Goal: Use online tool/utility: Utilize a website feature to perform a specific function

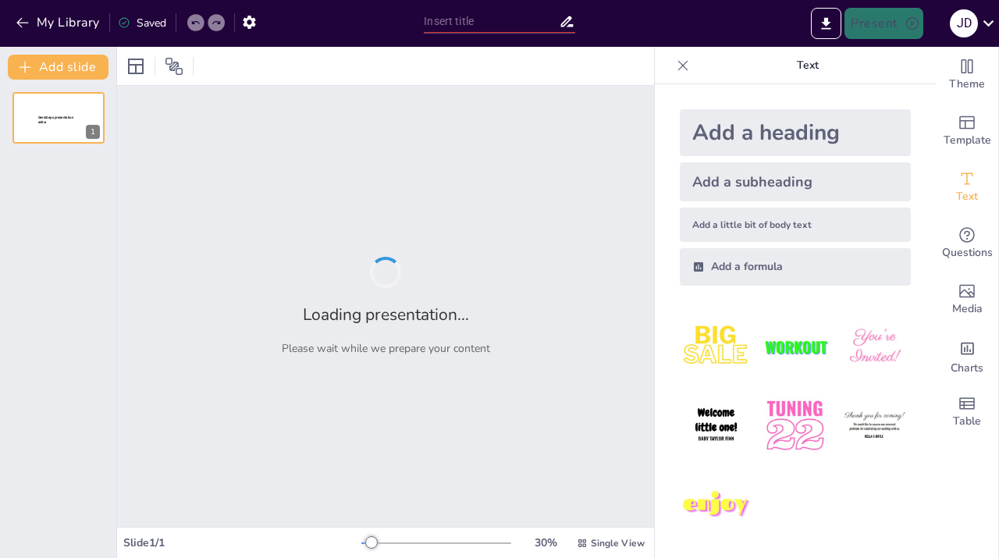
type input "Pediatric Orthopaedic Infections: Diagnosis and Management Strategies"
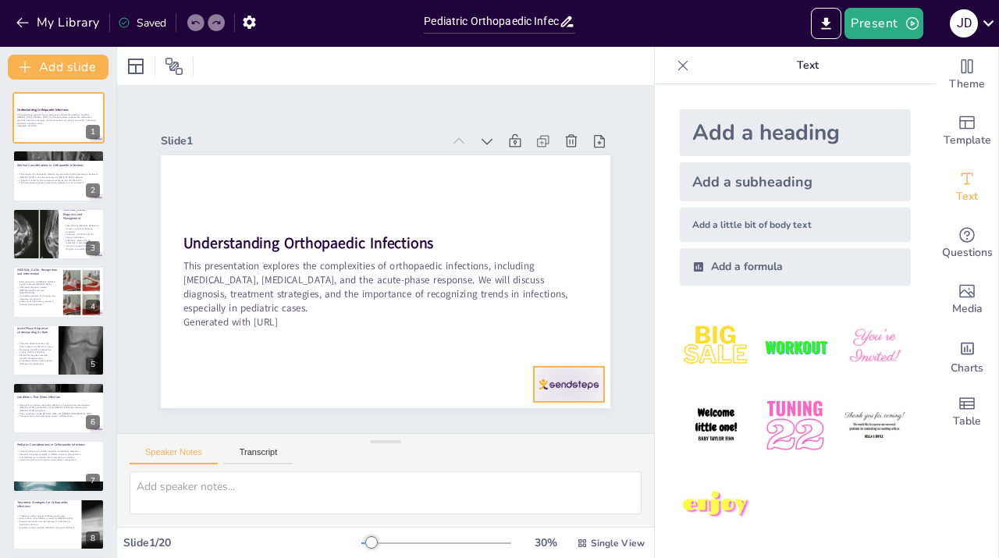
checkbox input "true"
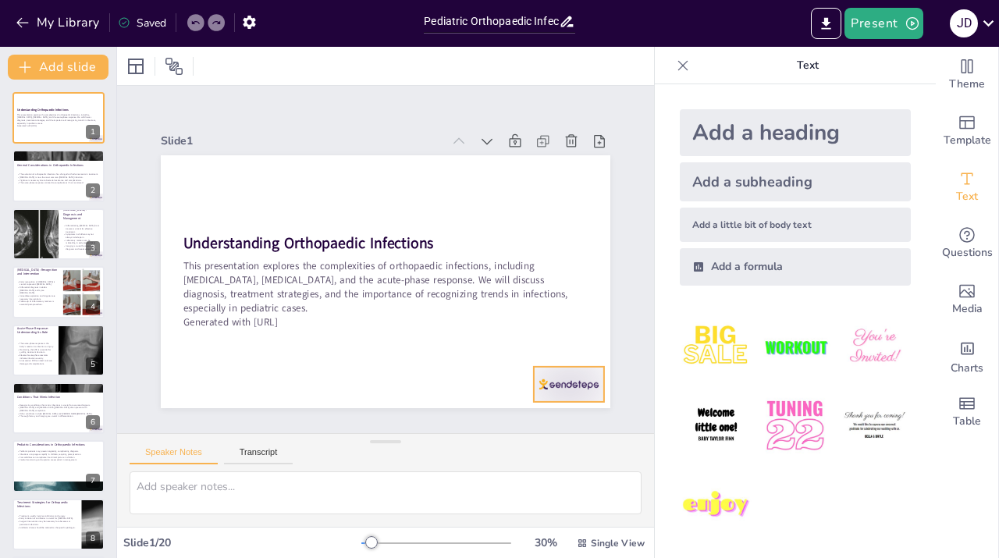
checkbox input "true"
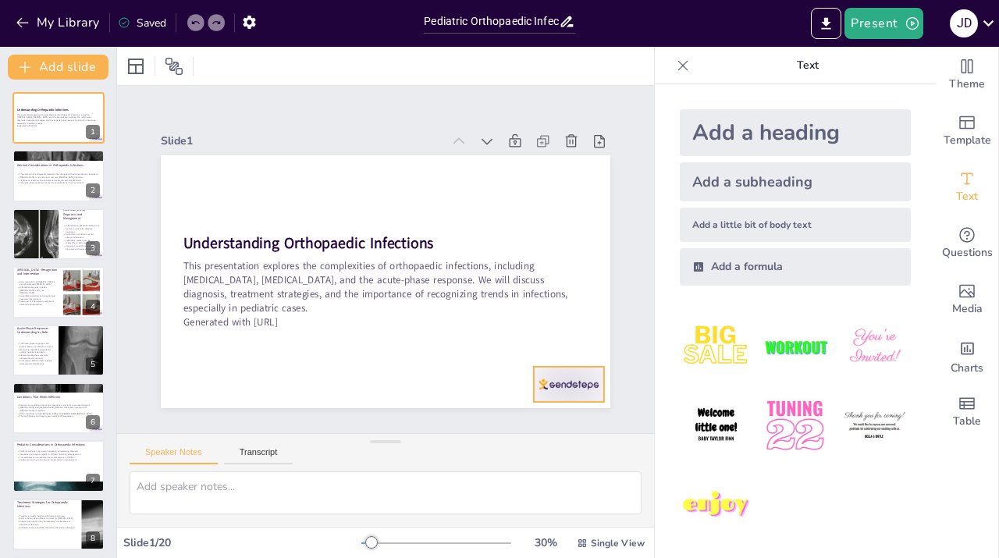
checkbox input "true"
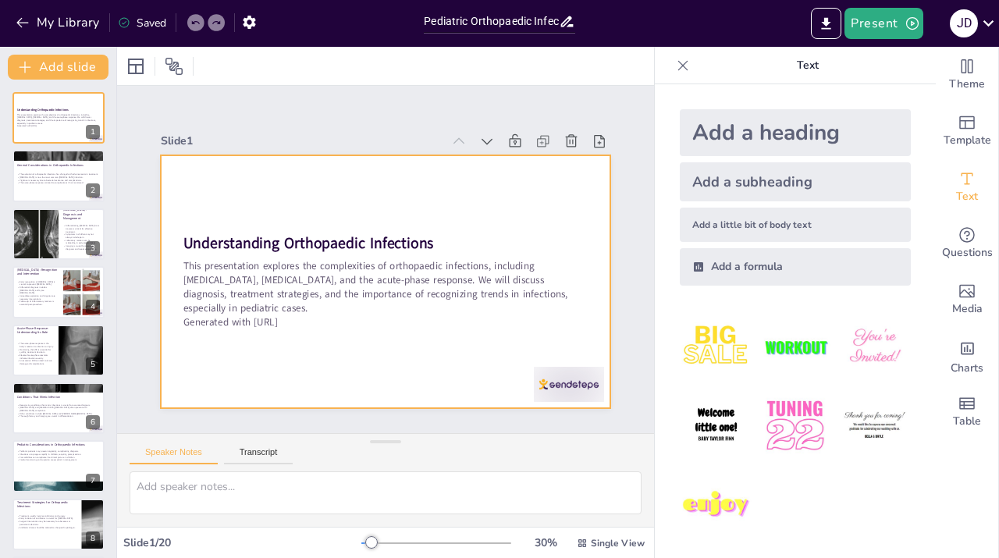
checkbox input "true"
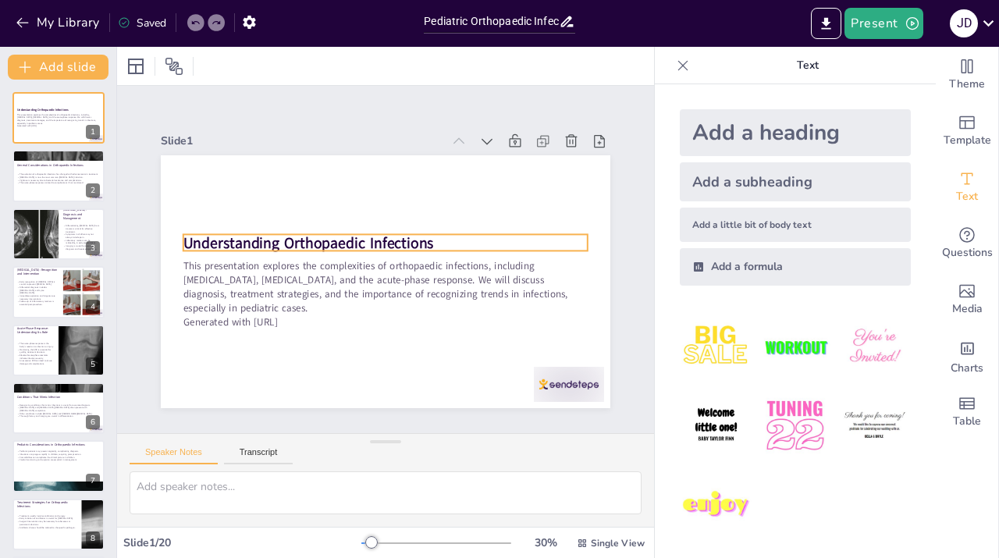
checkbox input "true"
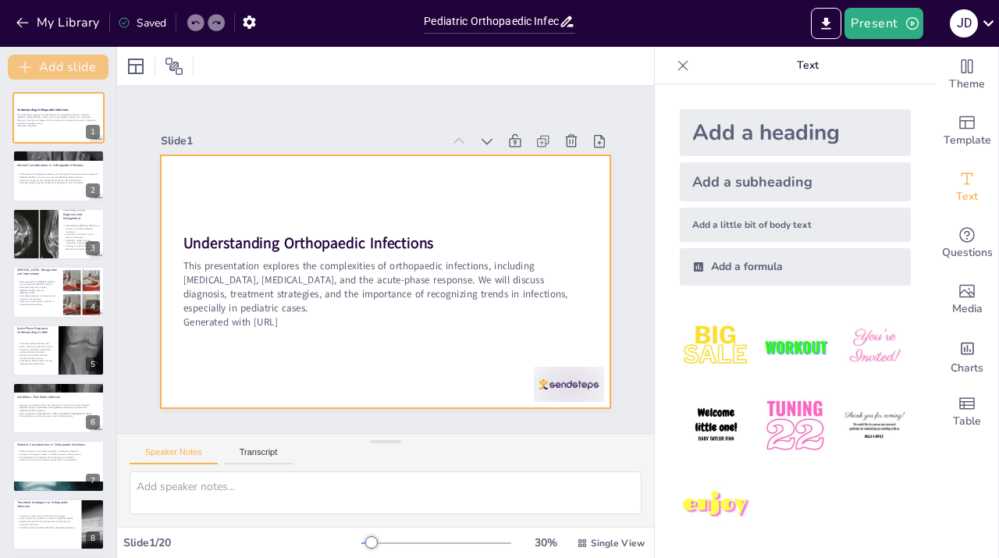
checkbox input "true"
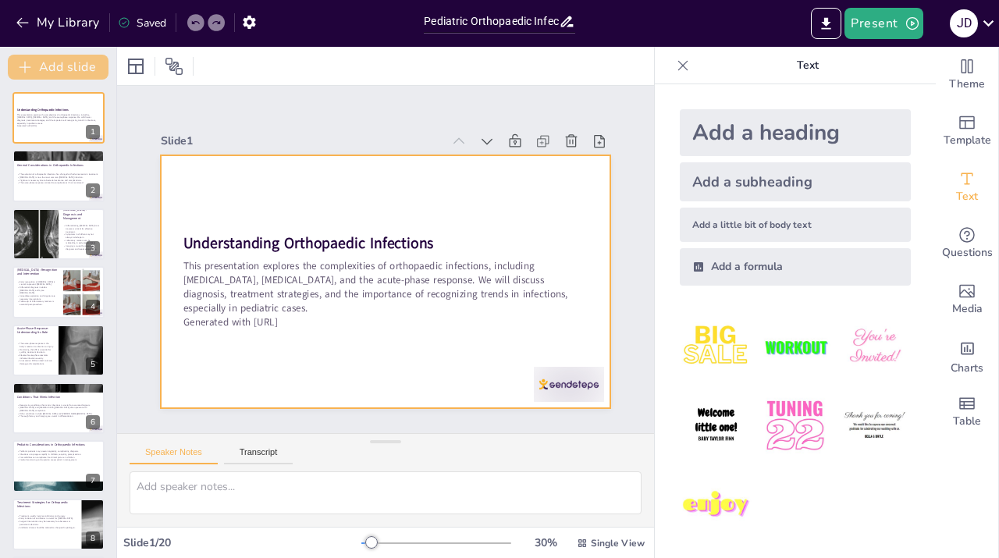
checkbox input "true"
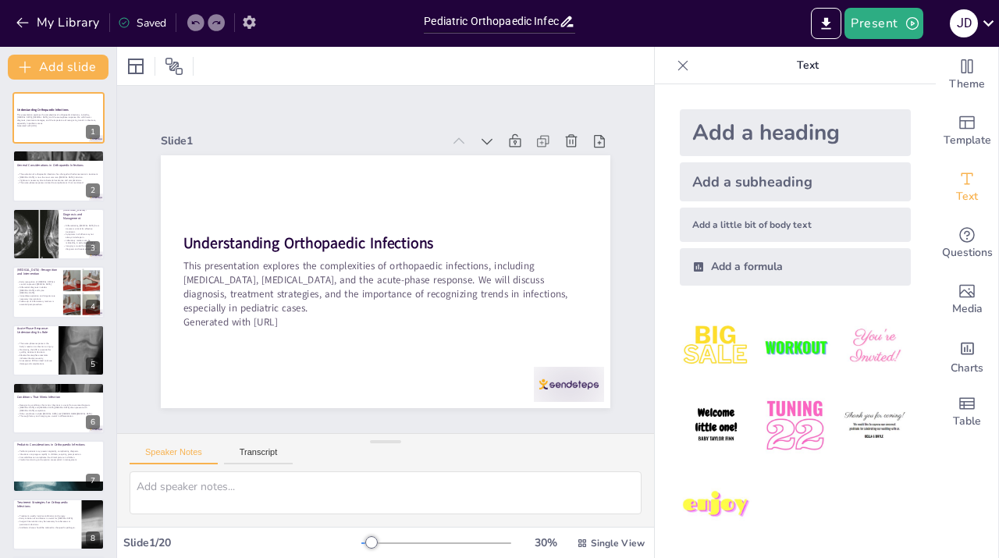
click at [247, 27] on icon "button" at bounding box center [249, 22] width 16 height 16
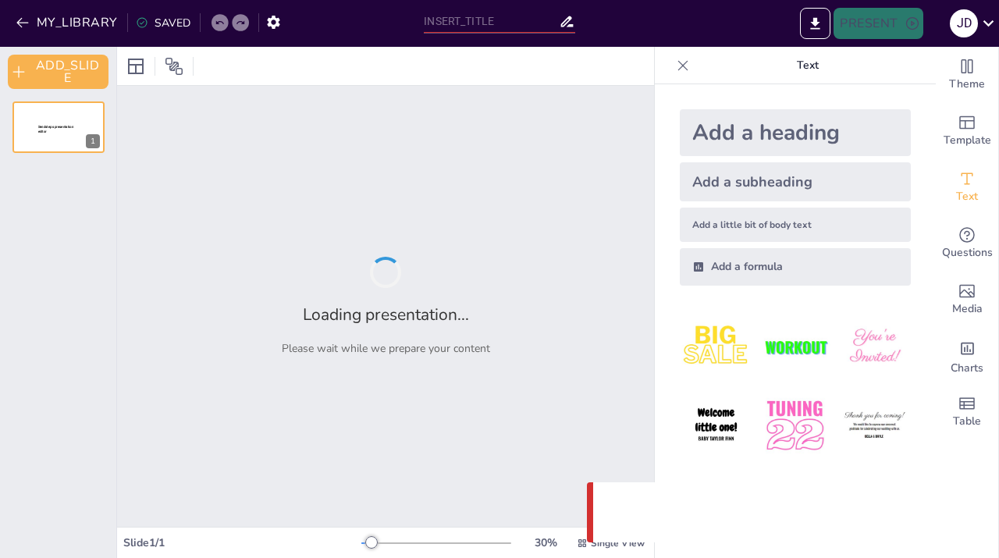
type input "Pediatric Orthopaedic Infections: Diagnosis and Management Strategies"
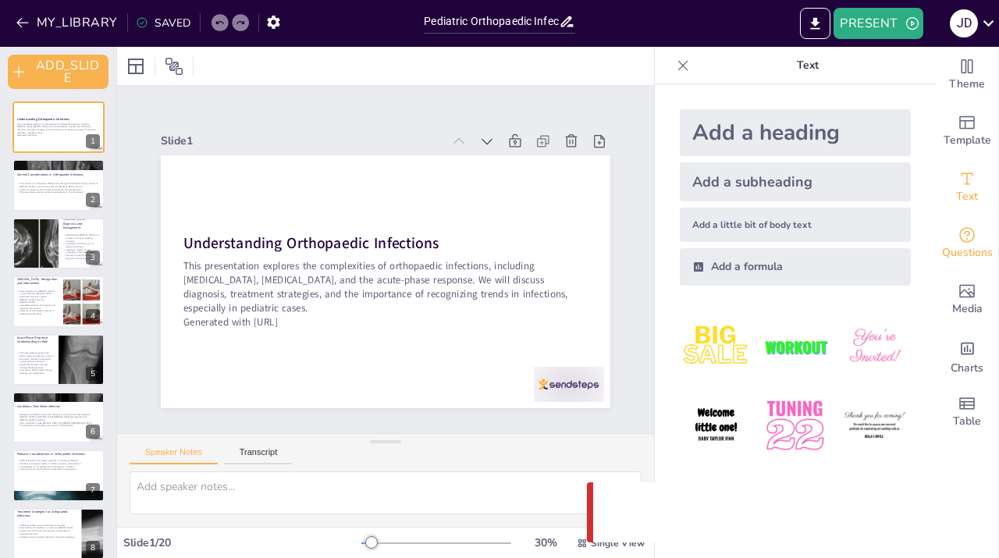
checkbox input "true"
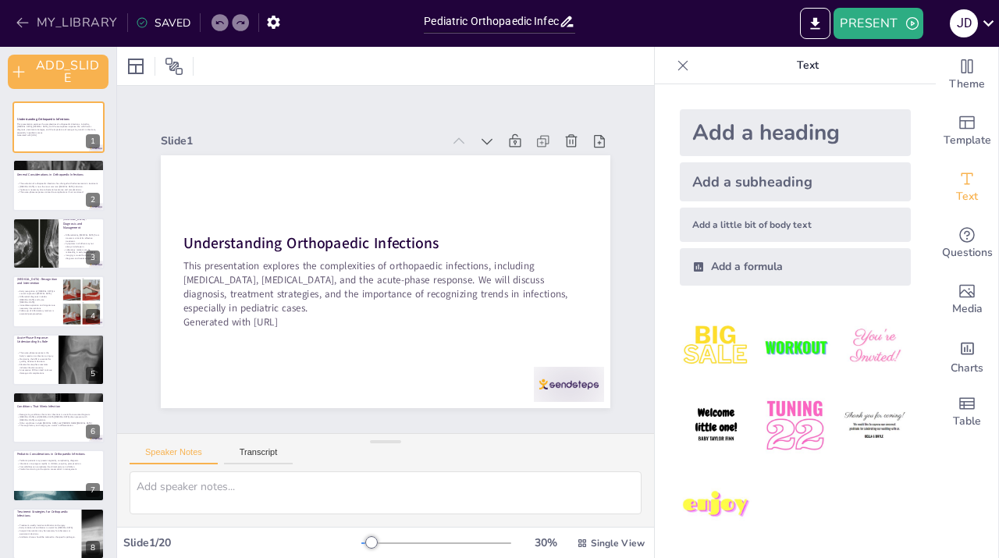
click at [29, 23] on icon "button" at bounding box center [23, 23] width 16 height 16
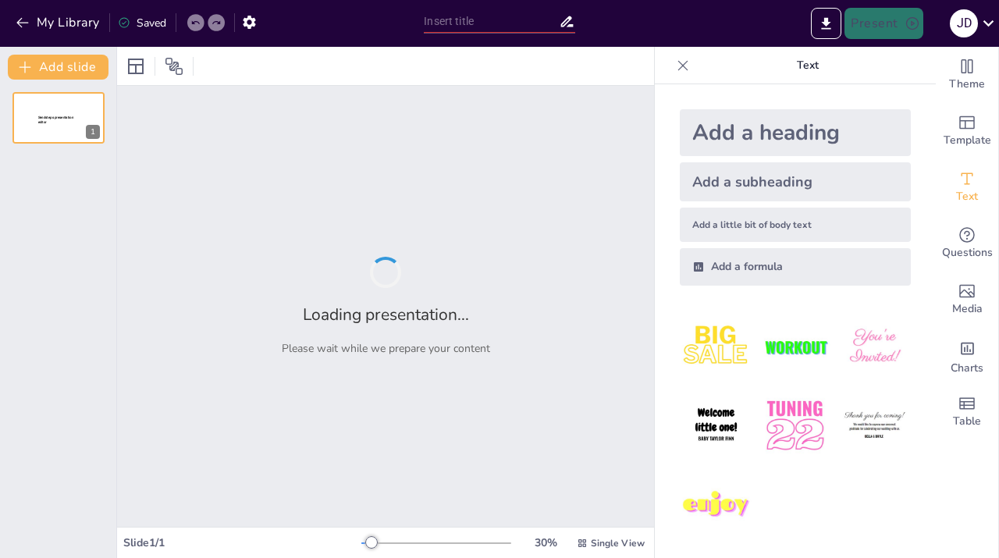
type input "Staying Out of Trouble: Best Practices for Managing Orthopaedic Infections"
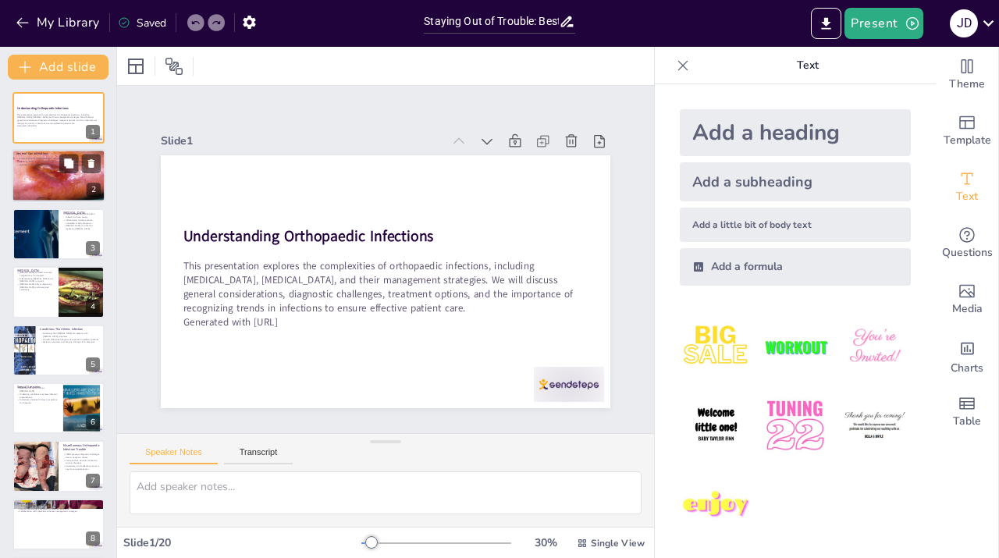
checkbox input "true"
click at [66, 190] on div at bounding box center [59, 175] width 94 height 69
type textarea "Recognizing the historical context of orthopaedic infections helps us appreciat…"
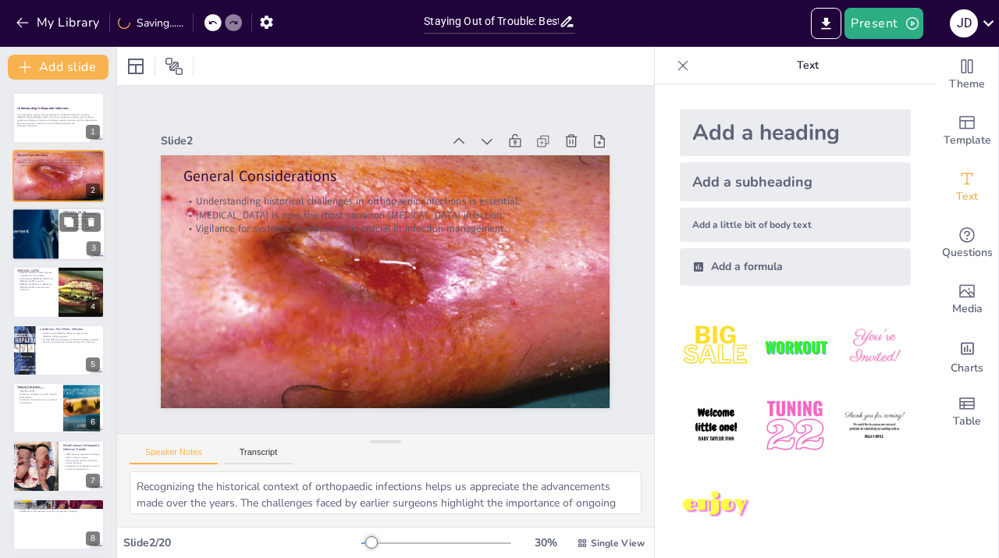
checkbox input "true"
click at [43, 232] on div at bounding box center [35, 234] width 88 height 53
type textarea "Understanding the link between trauma and [MEDICAL_DATA] is essential for accur…"
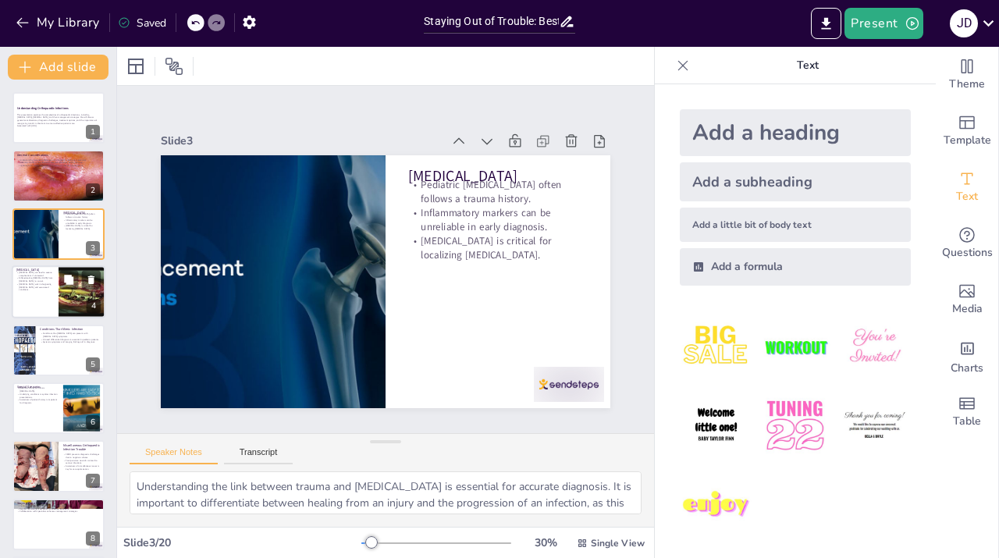
checkbox input "true"
click at [87, 304] on div "4" at bounding box center [94, 307] width 14 height 14
type textarea "The potential for [MEDICAL_DATA] and long-term disability makes the management …"
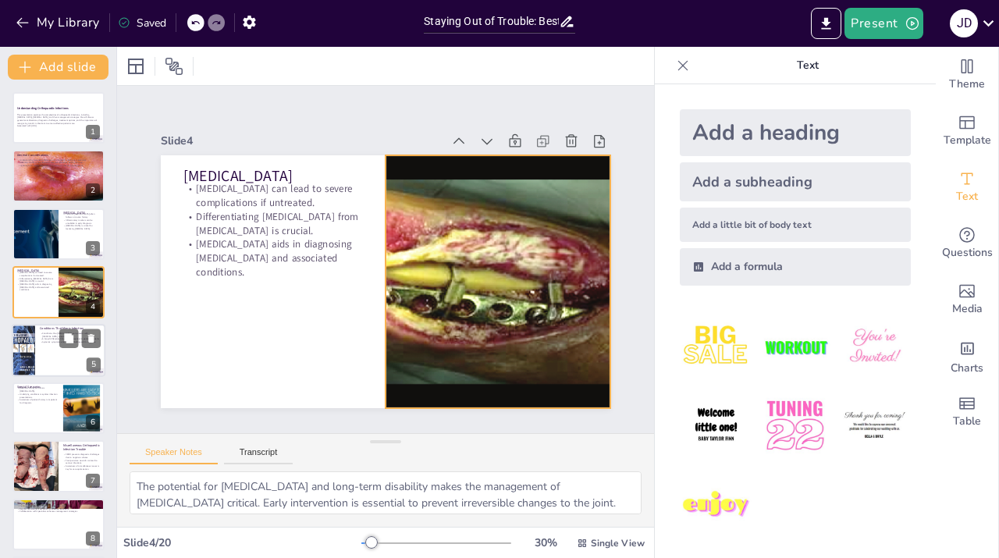
checkbox input "true"
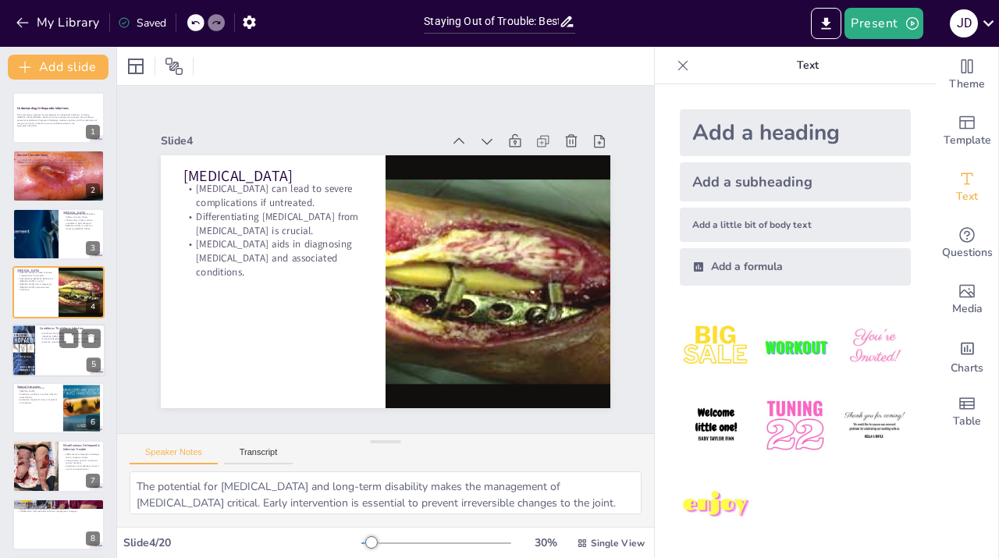
click at [80, 339] on div at bounding box center [79, 337] width 41 height 19
type textarea "Awareness of how [MEDICAL_DATA] can mimic infection is crucial for pediatrician…"
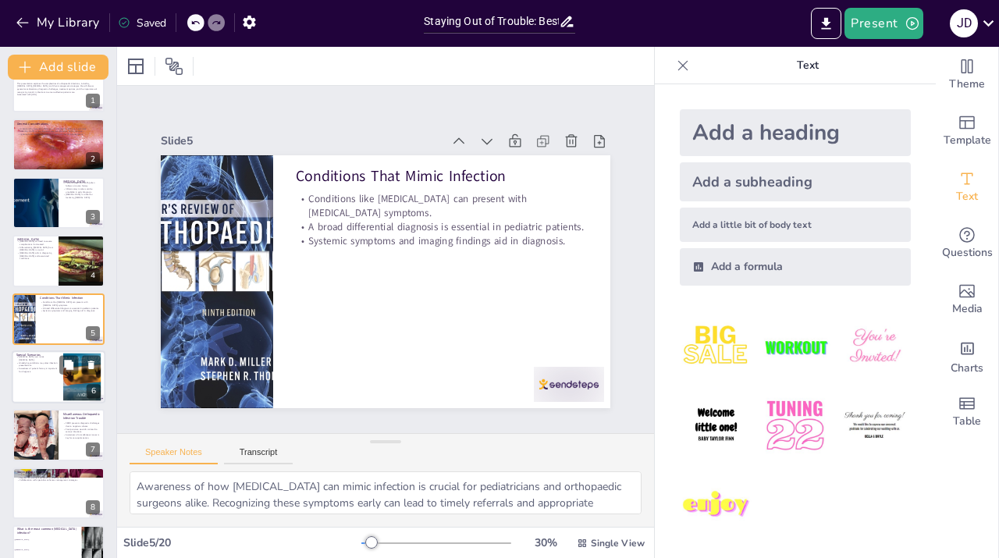
checkbox input "true"
click at [37, 371] on p "Awareness of patient history is important for diagnosis." at bounding box center [37, 369] width 42 height 5
type textarea "Differentiating [MEDICAL_DATA] from [MEDICAL_DATA] is a common challenge. Under…"
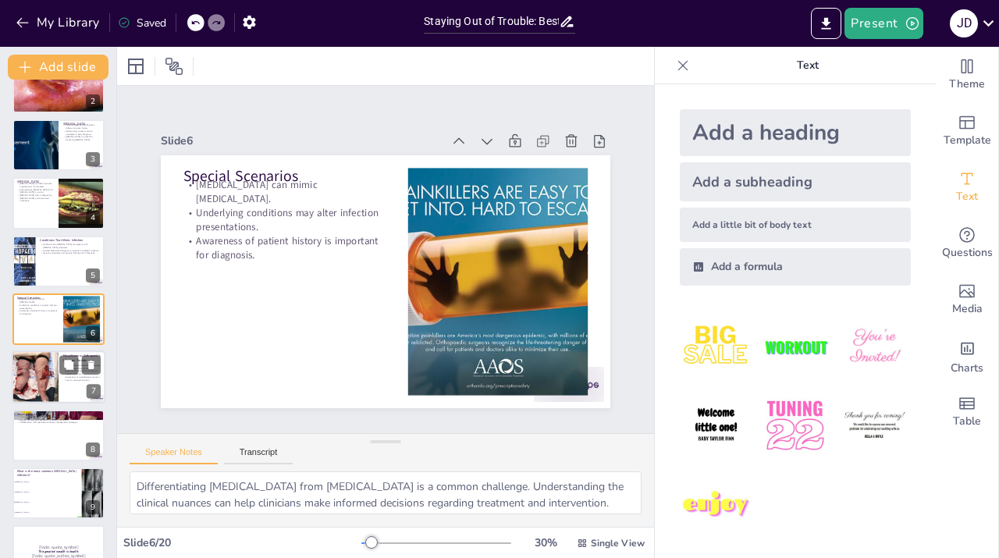
checkbox input "true"
click at [30, 387] on div at bounding box center [35, 377] width 55 height 53
type textarea "Understanding CRMO's characteristics is vital for appropriate management. Clini…"
checkbox input "true"
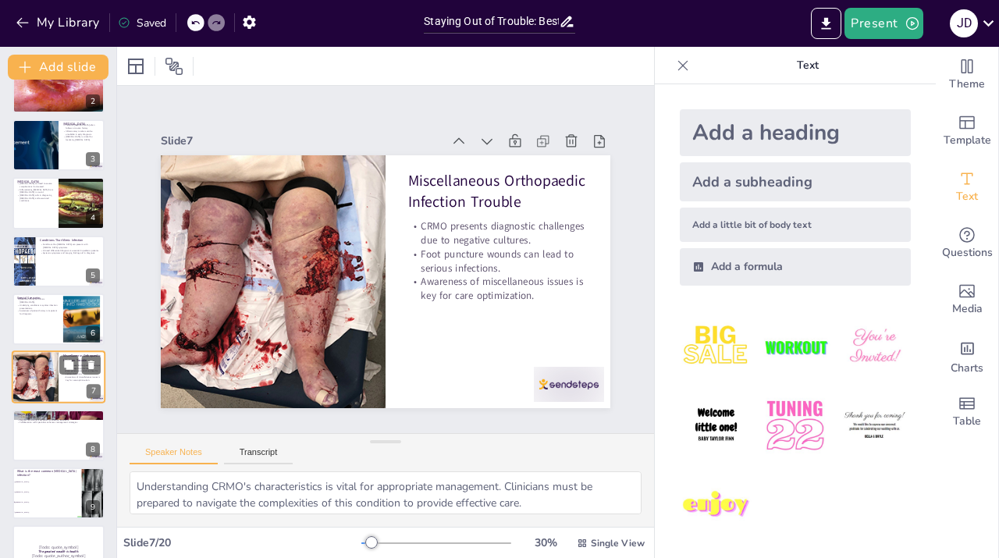
scroll to position [147, 0]
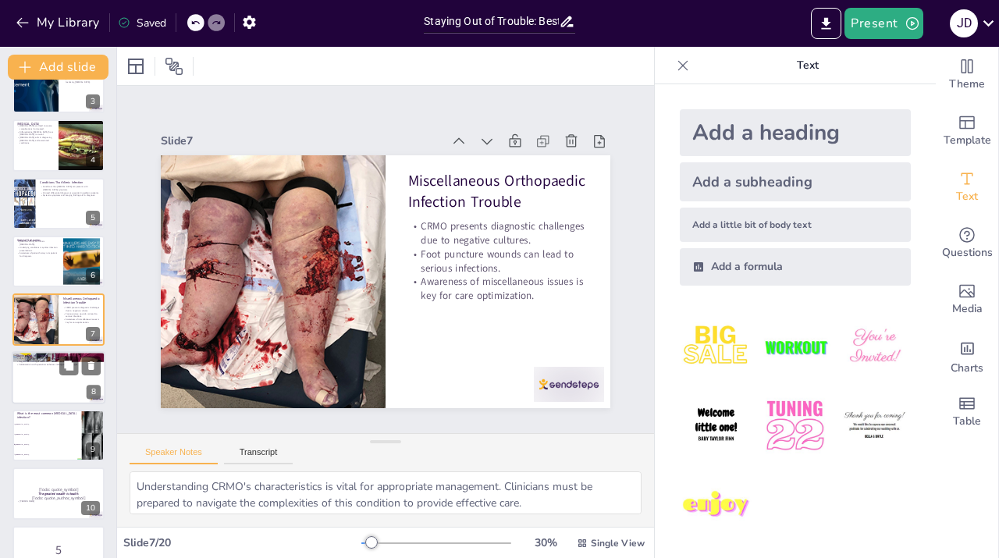
click at [31, 386] on div at bounding box center [59, 377] width 94 height 53
type textarea "Maintaining a vigilant approach to patient assessment can help identify potenti…"
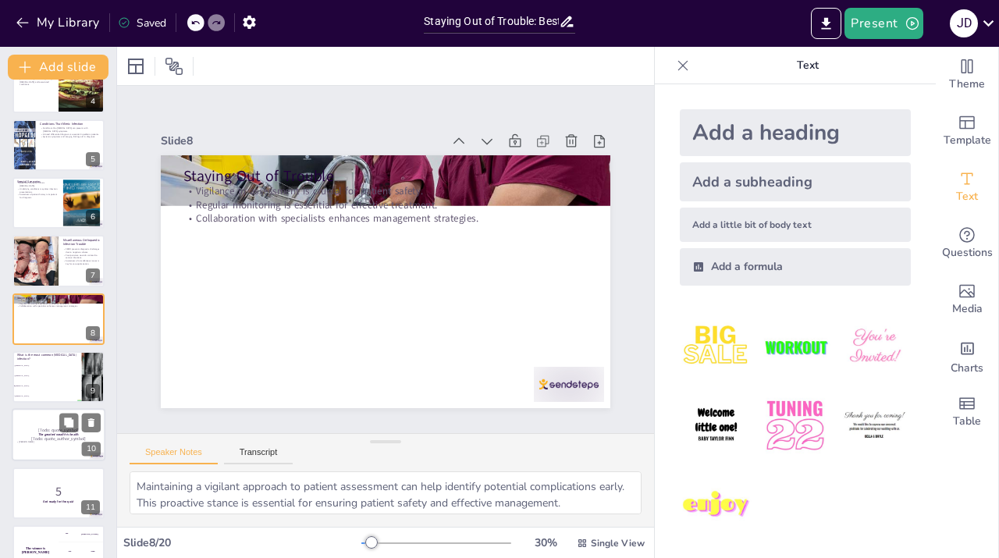
checkbox input "true"
click at [48, 437] on p "[Todo: quote_author_symbol]" at bounding box center [58, 438] width 84 height 7
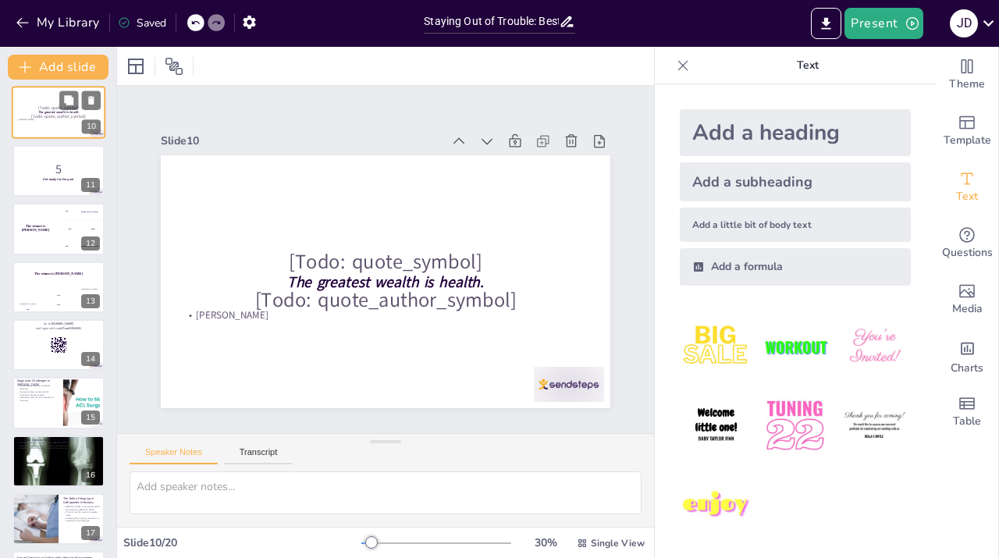
scroll to position [528, 0]
click at [40, 297] on div "Hasan 100" at bounding box center [27, 299] width 31 height 27
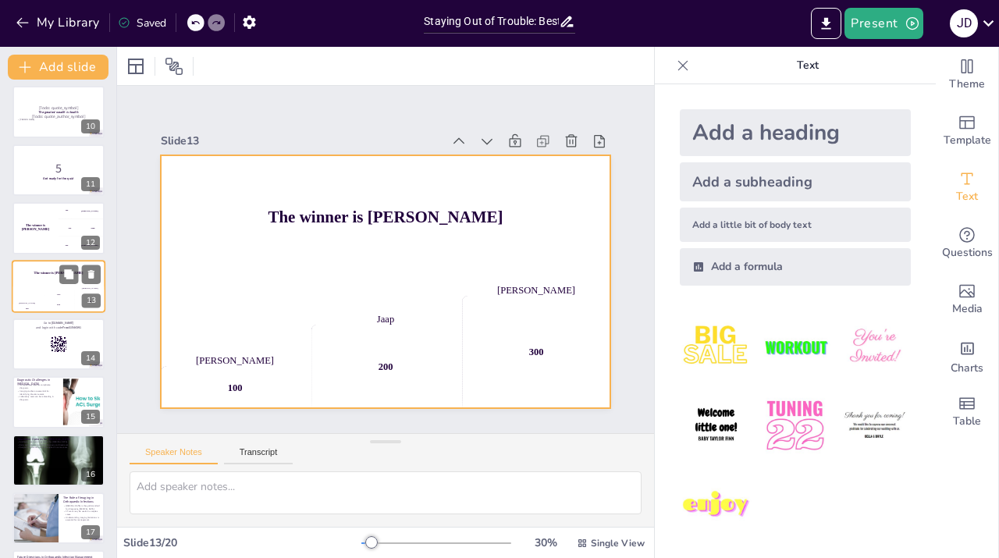
scroll to position [495, 0]
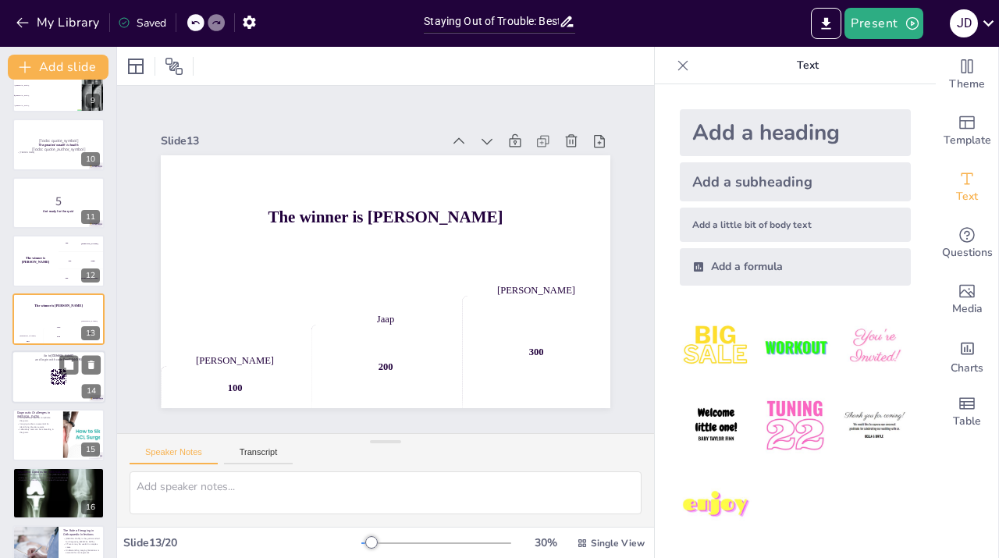
click at [49, 364] on div at bounding box center [59, 376] width 94 height 53
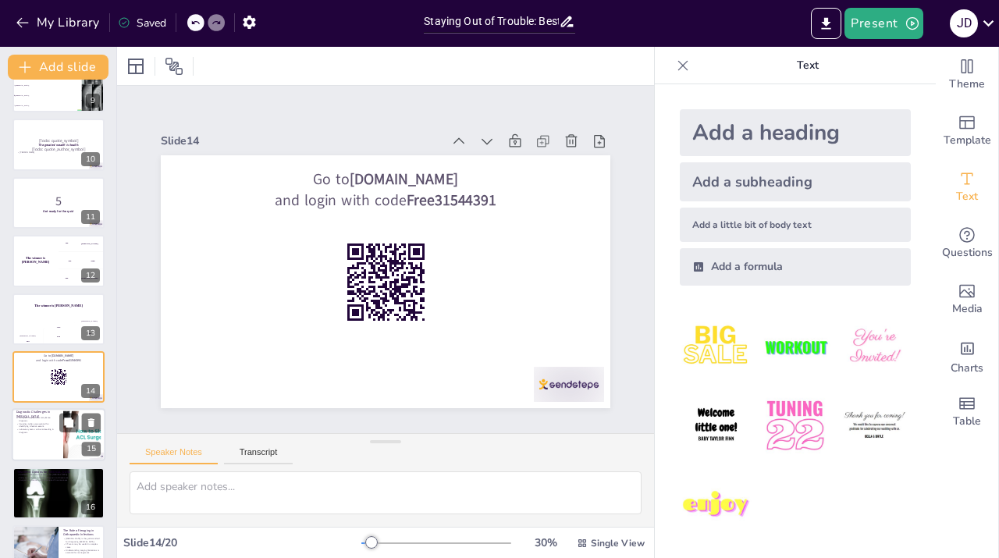
scroll to position [553, 0]
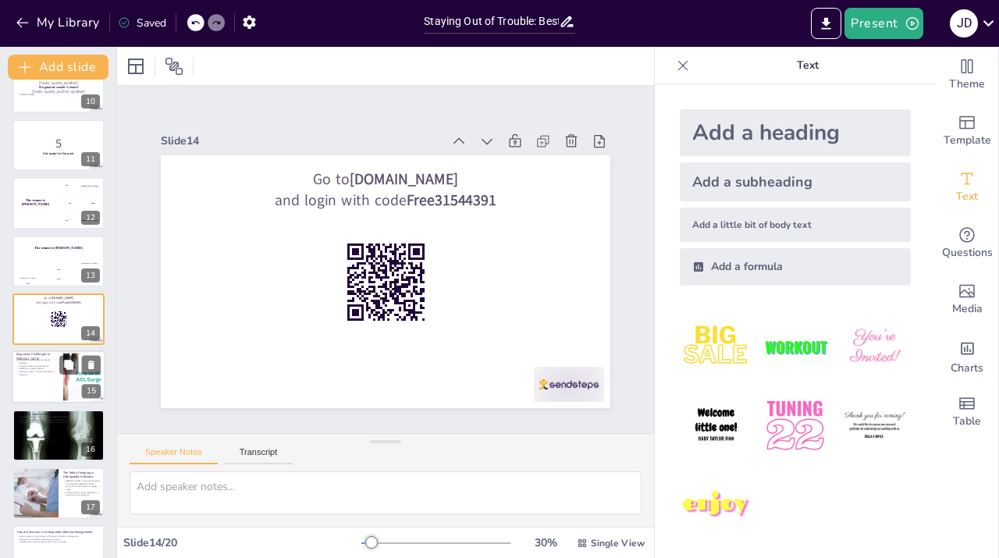
checkbox input "true"
click at [55, 395] on div at bounding box center [59, 377] width 94 height 53
type textarea "Recognizing that [MEDICAL_DATA] may present with vague symptoms is crucial for …"
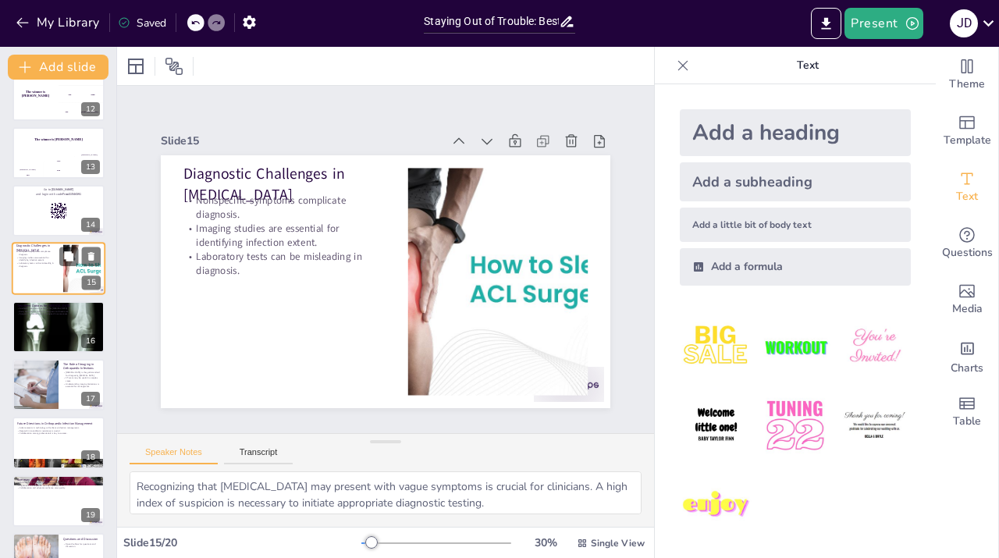
scroll to position [701, 0]
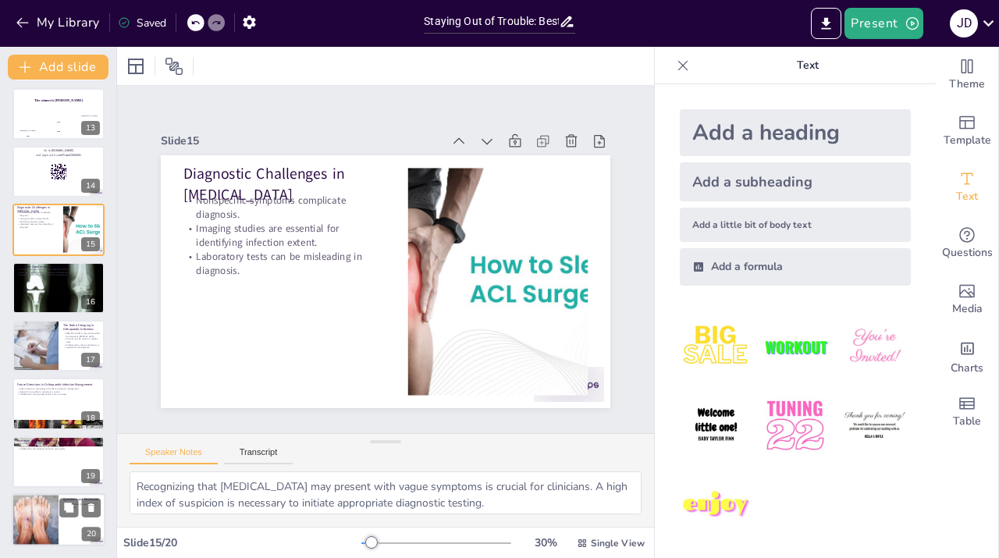
checkbox input "true"
click at [50, 513] on div at bounding box center [35, 519] width 80 height 53
type textarea "Encouraging questions and discussion fosters an interactive environment where p…"
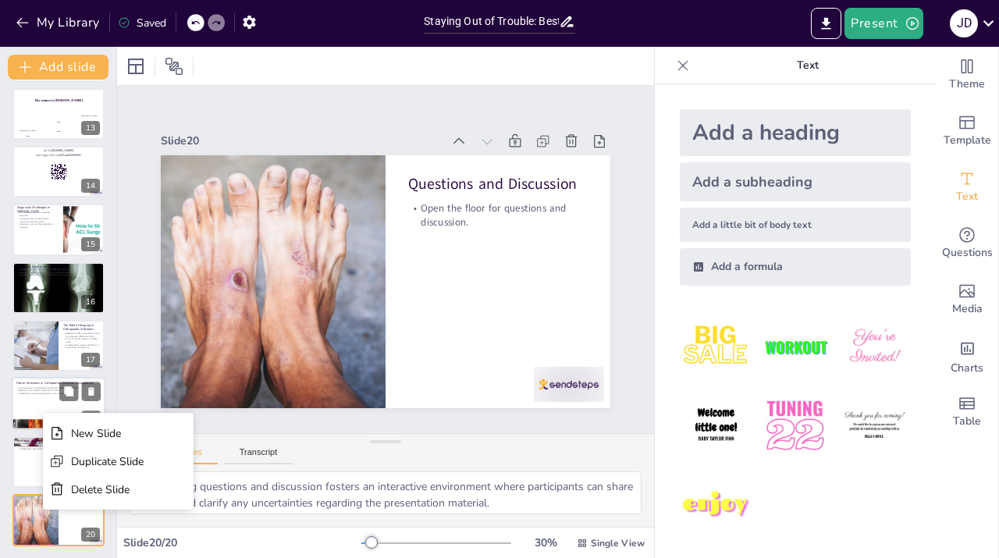
checkbox input "true"
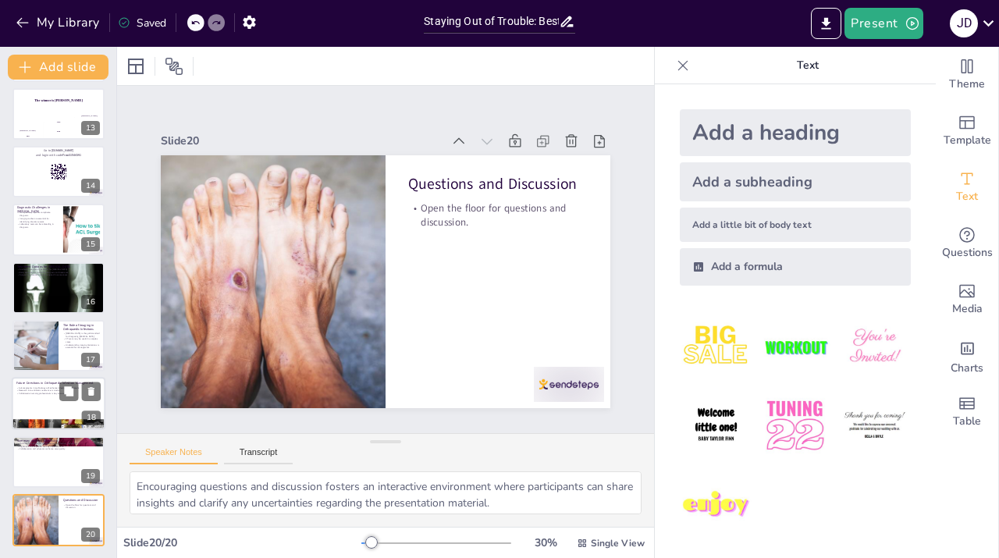
click at [49, 394] on p "Collaboration among professionals is key to success." at bounding box center [58, 393] width 84 height 3
type textarea "Embracing new technologies and diagnostic tools can lead to improved detection …"
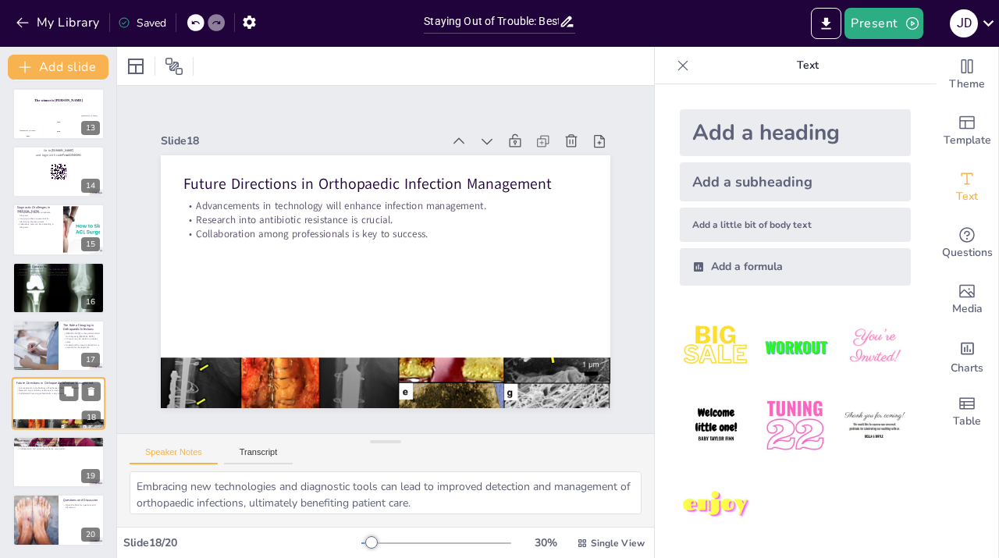
scroll to position [0, 0]
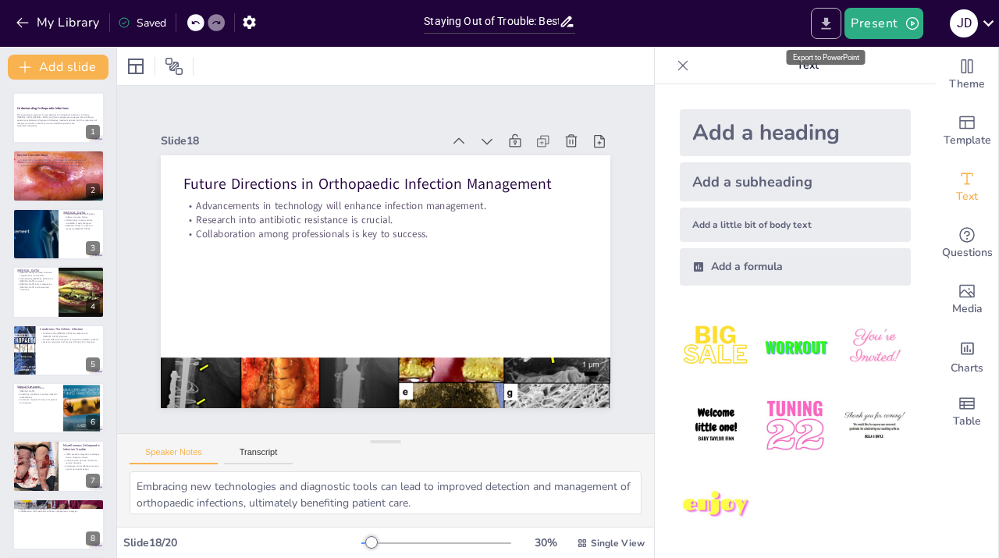
click at [819, 34] on button "Export to PowerPoint" at bounding box center [826, 23] width 30 height 31
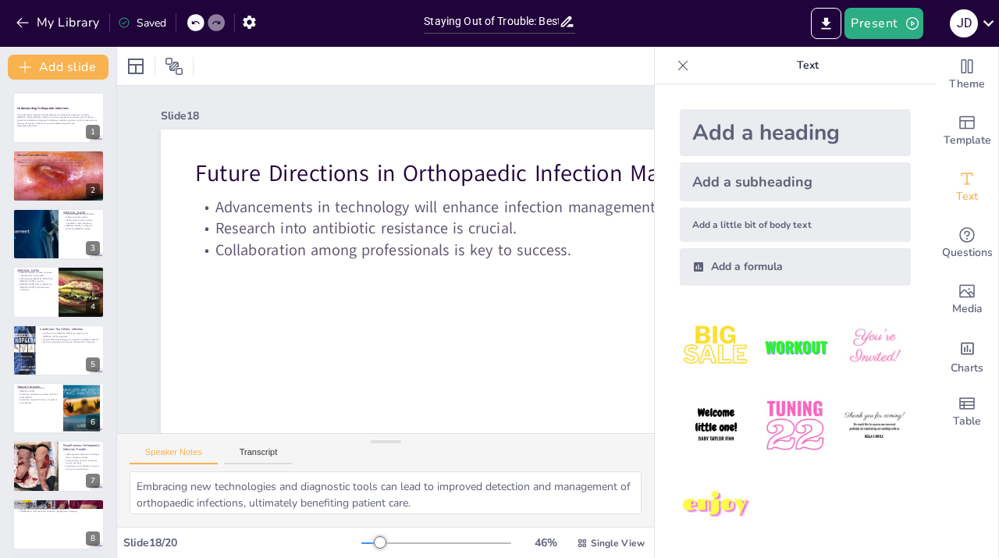
checkbox input "true"
